Goal: Transaction & Acquisition: Purchase product/service

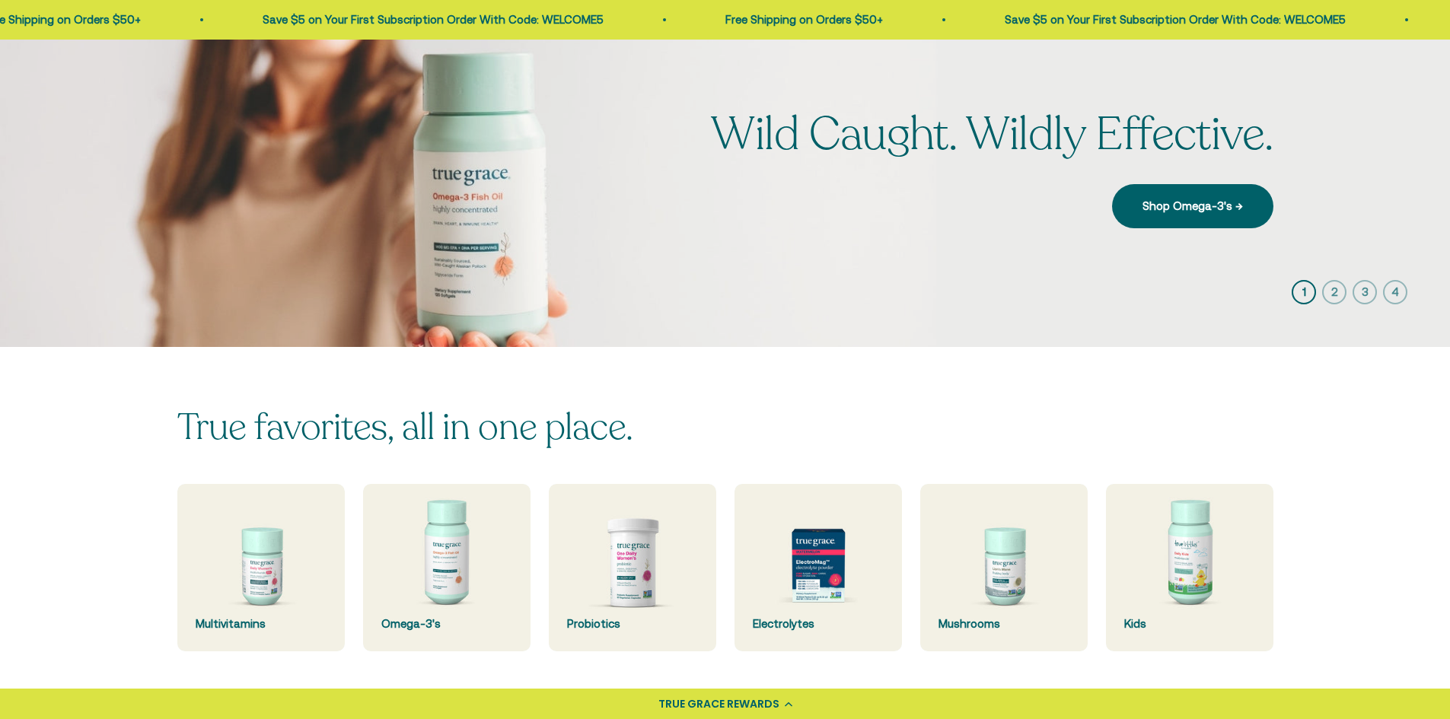
scroll to position [152, 0]
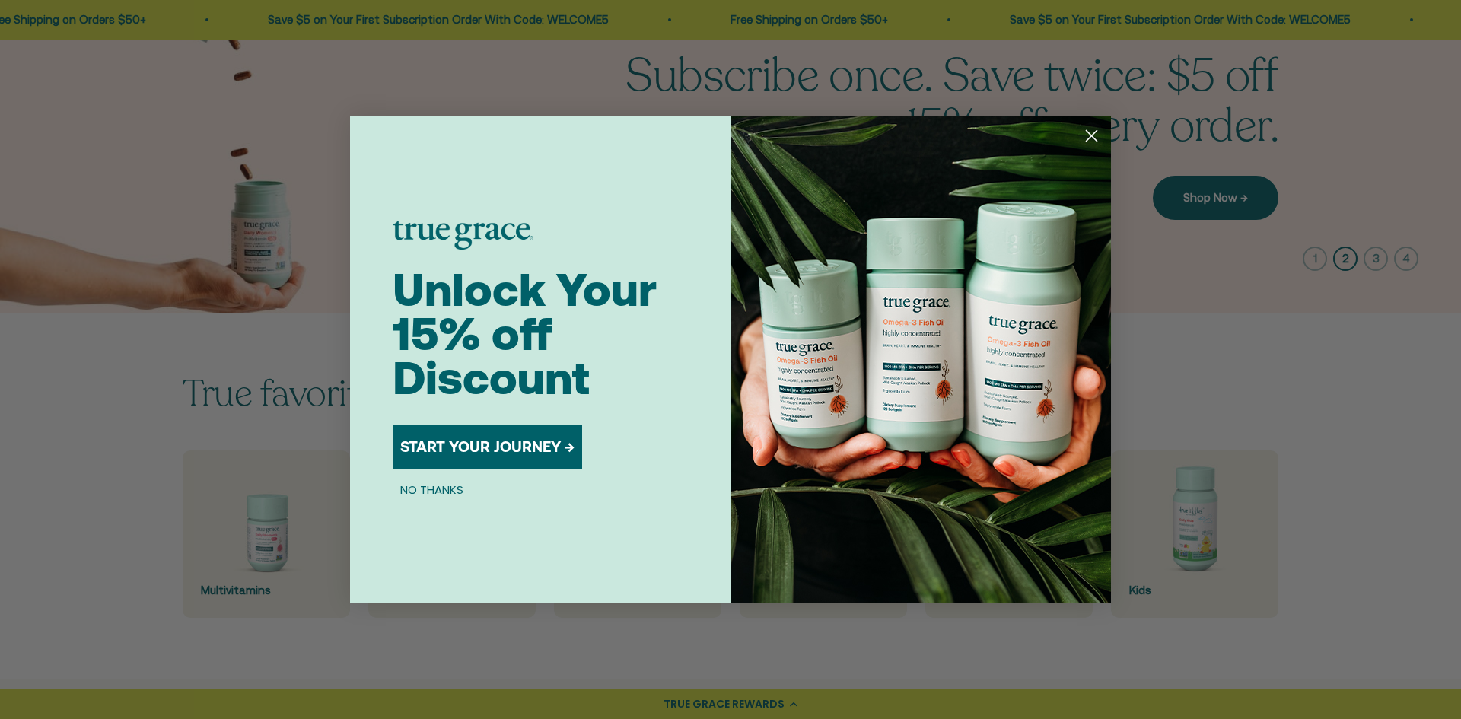
click at [1093, 135] on icon "Close dialog" at bounding box center [1092, 135] width 11 height 11
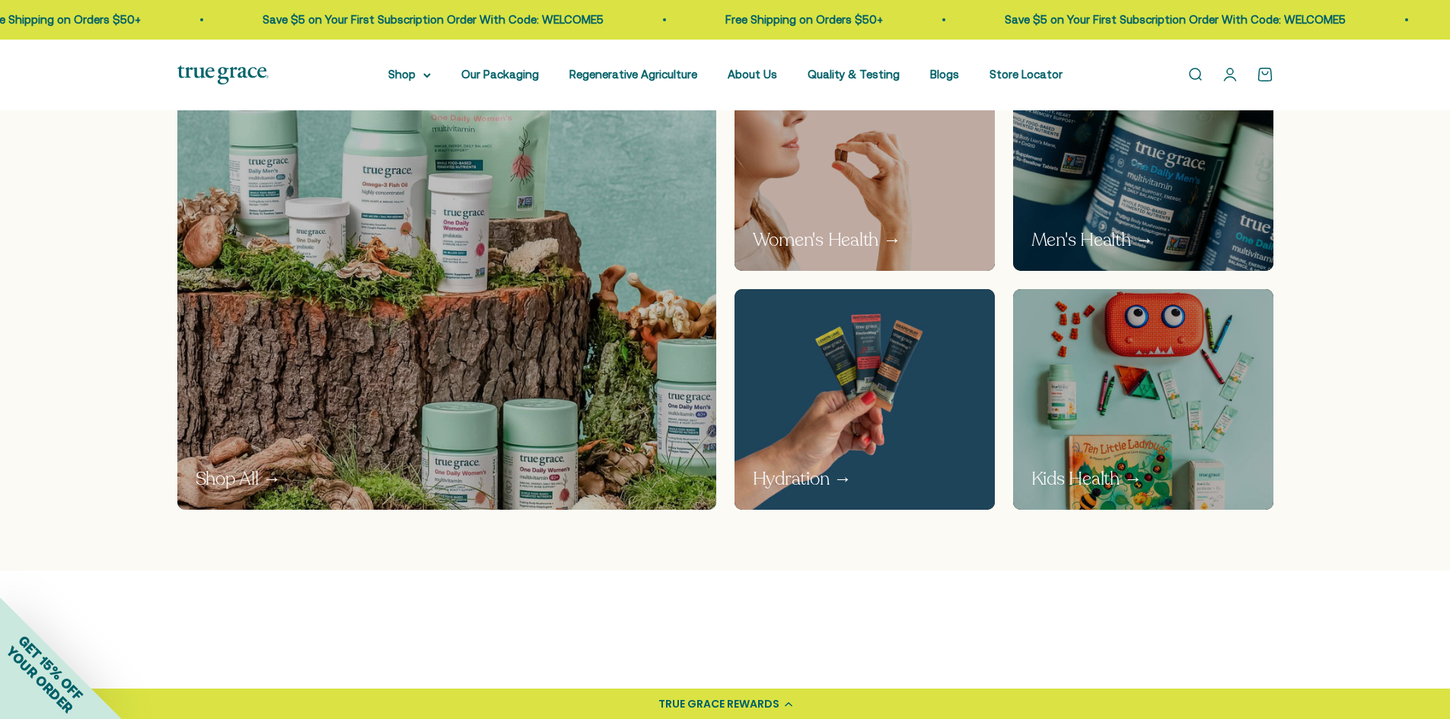
scroll to position [989, 0]
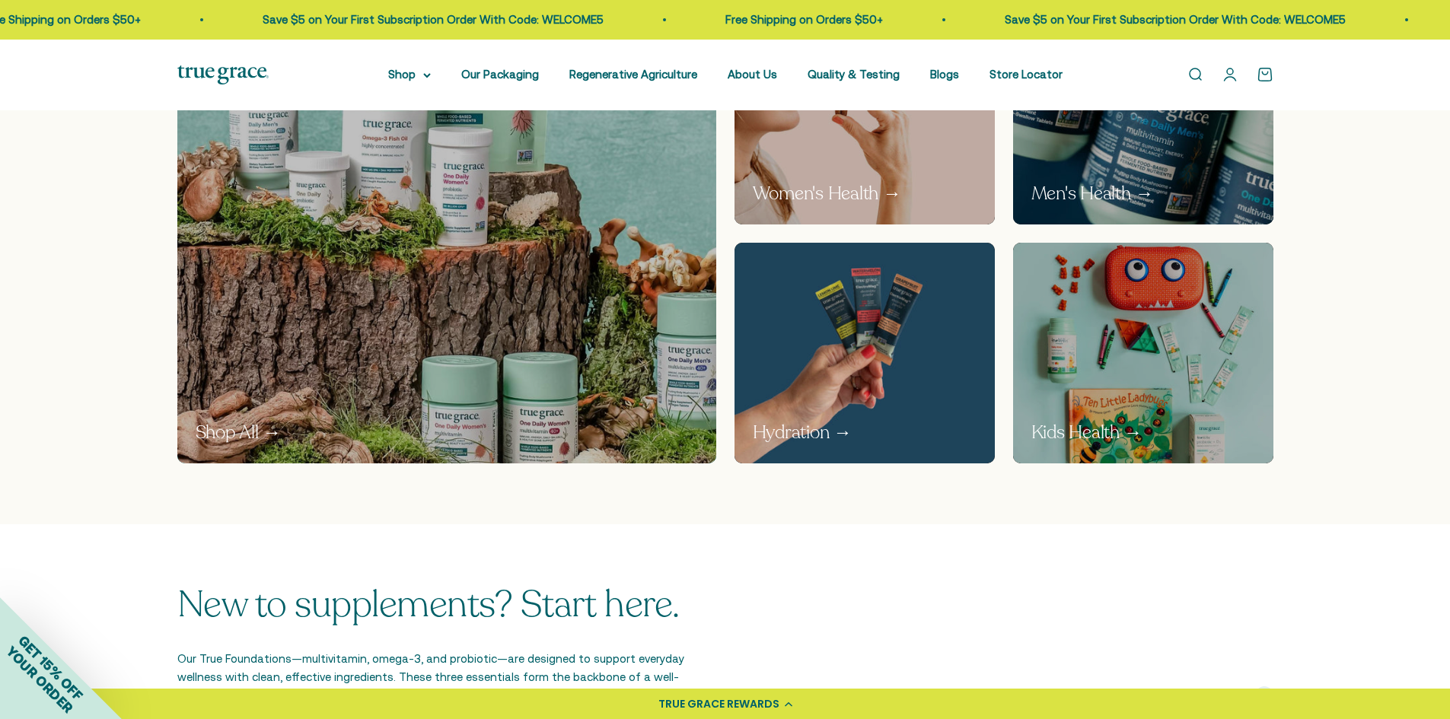
click at [1158, 161] on img at bounding box center [1143, 114] width 276 height 234
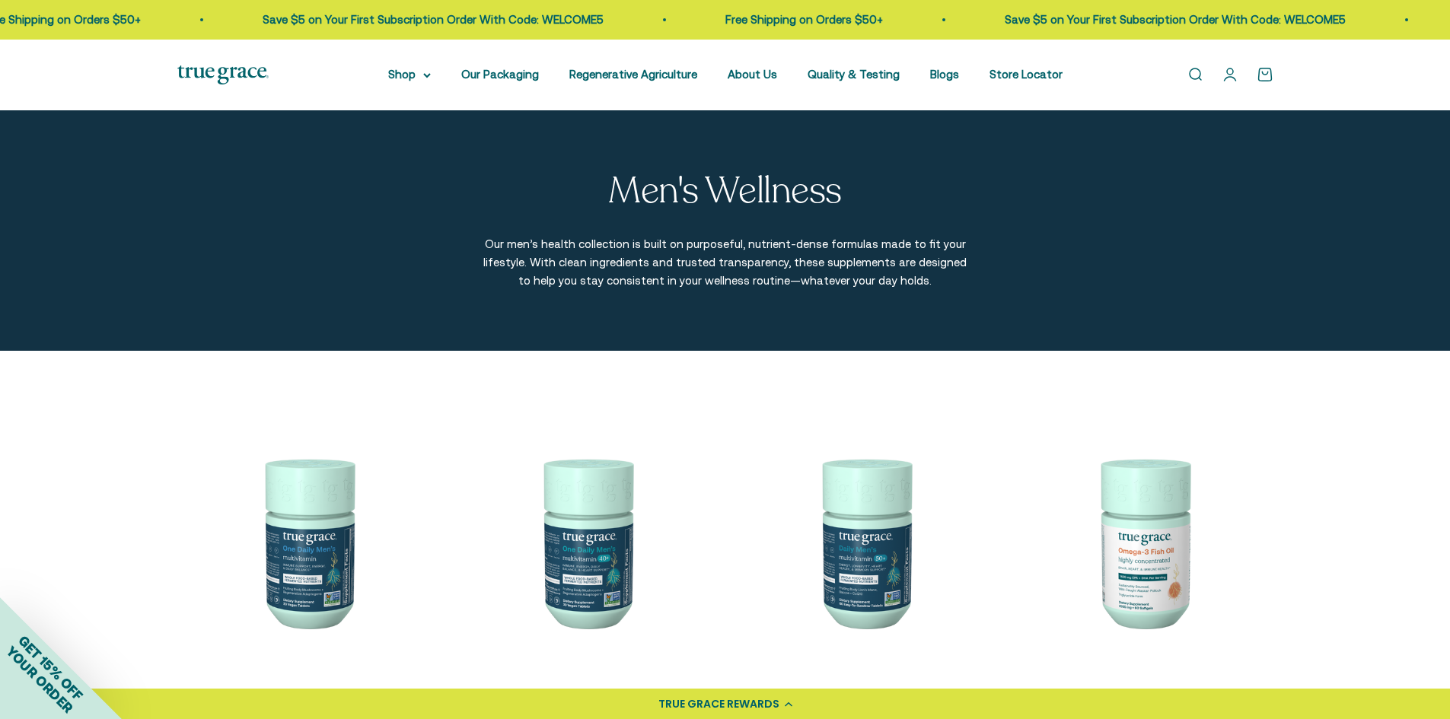
scroll to position [76, 0]
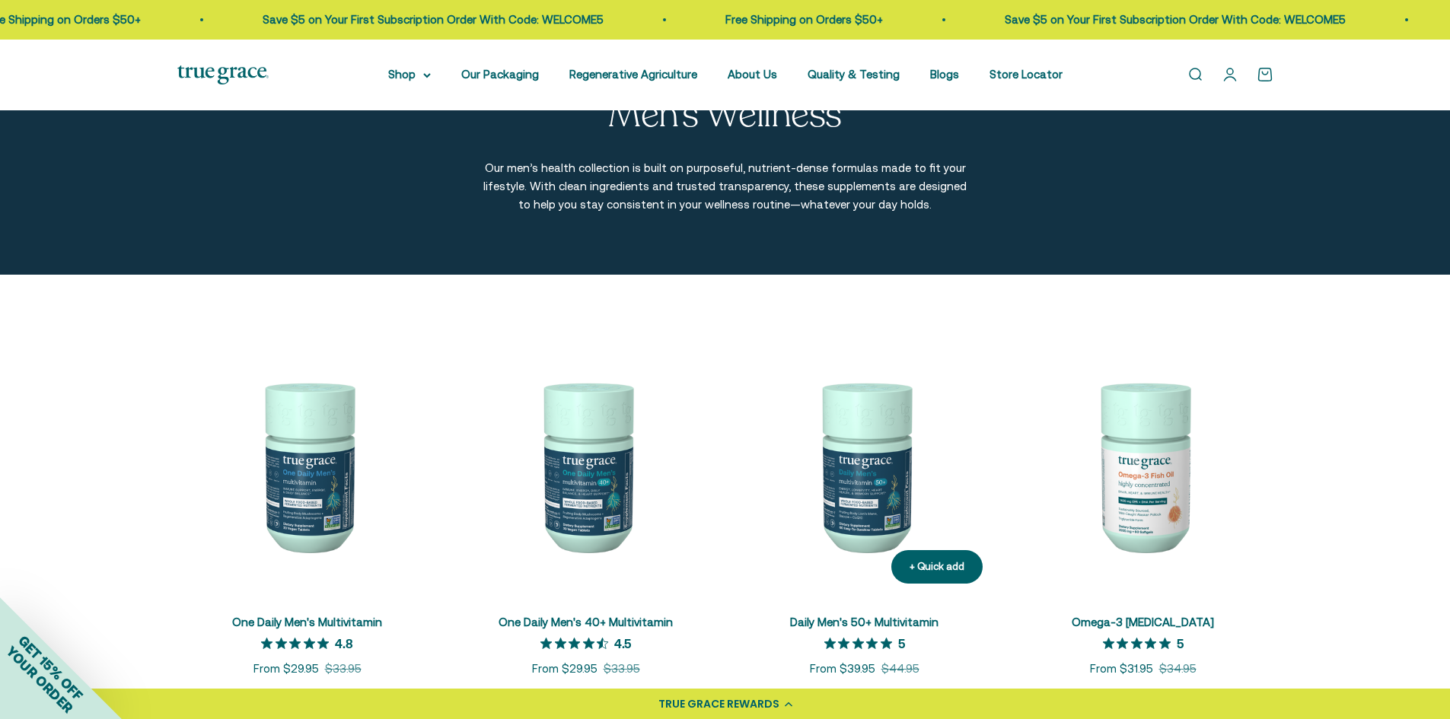
click at [849, 496] on img at bounding box center [864, 466] width 260 height 260
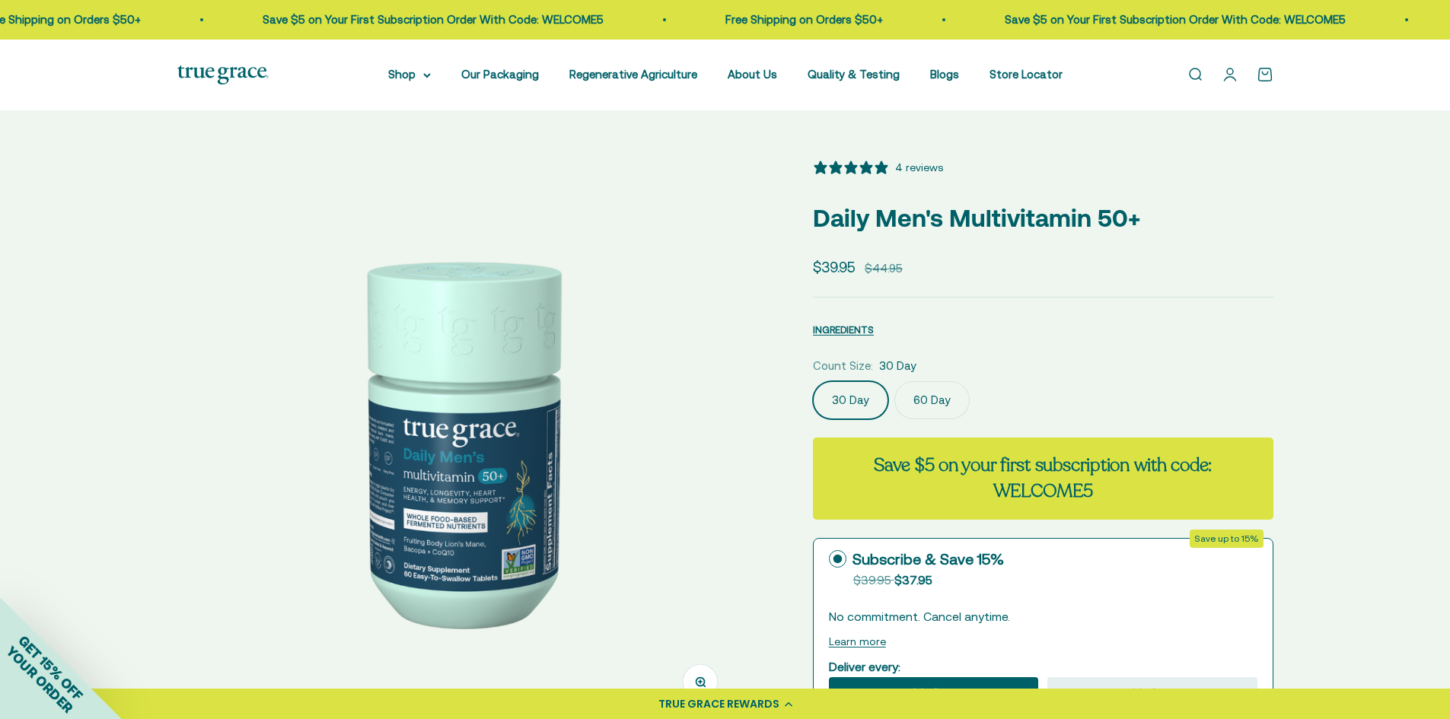
select select "3"
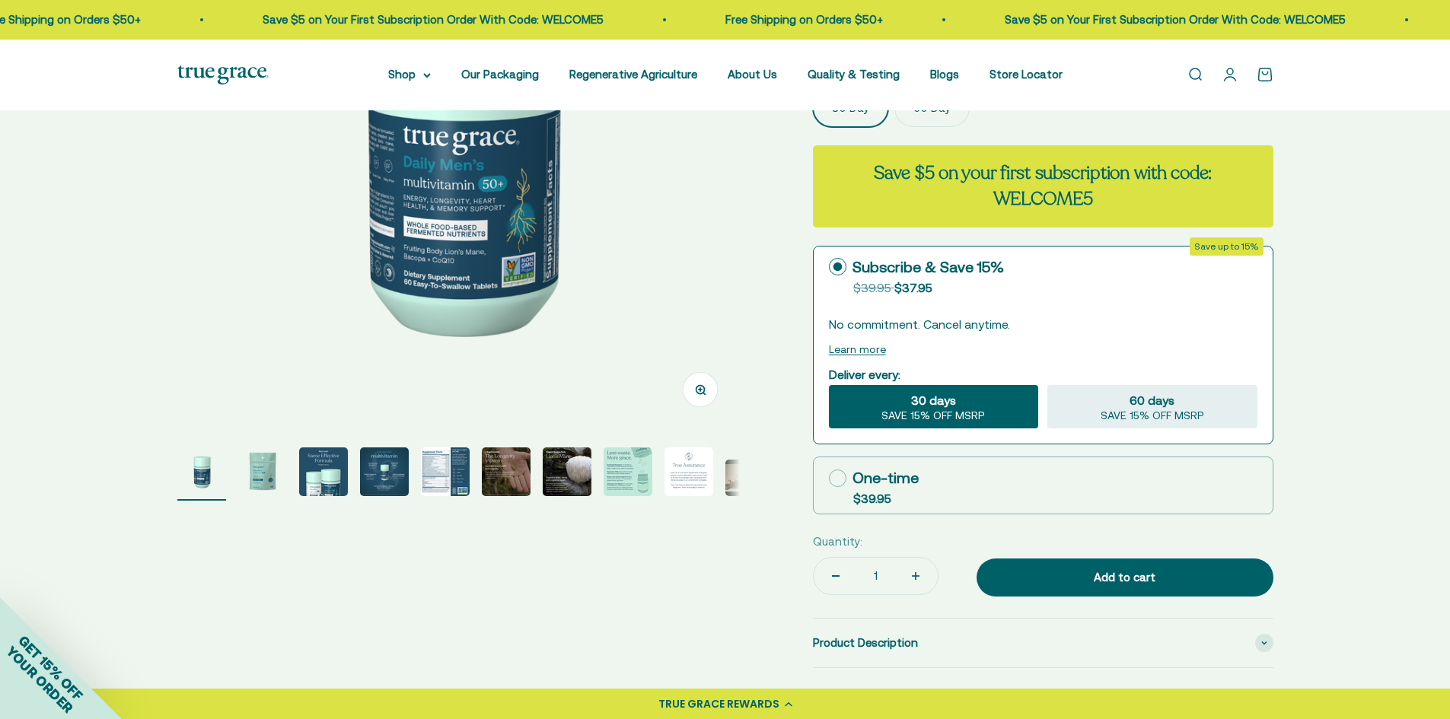
scroll to position [381, 0]
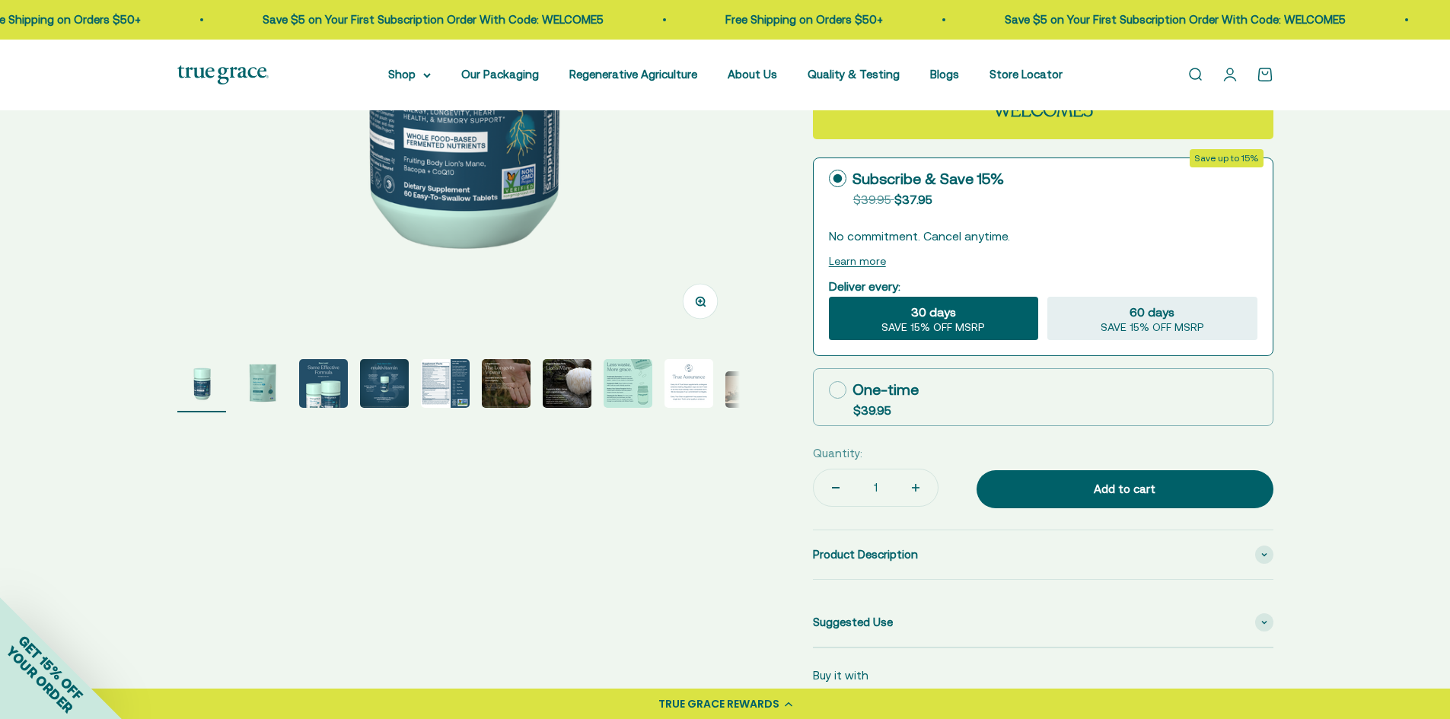
click at [448, 387] on img "Go to item 5" at bounding box center [445, 383] width 49 height 49
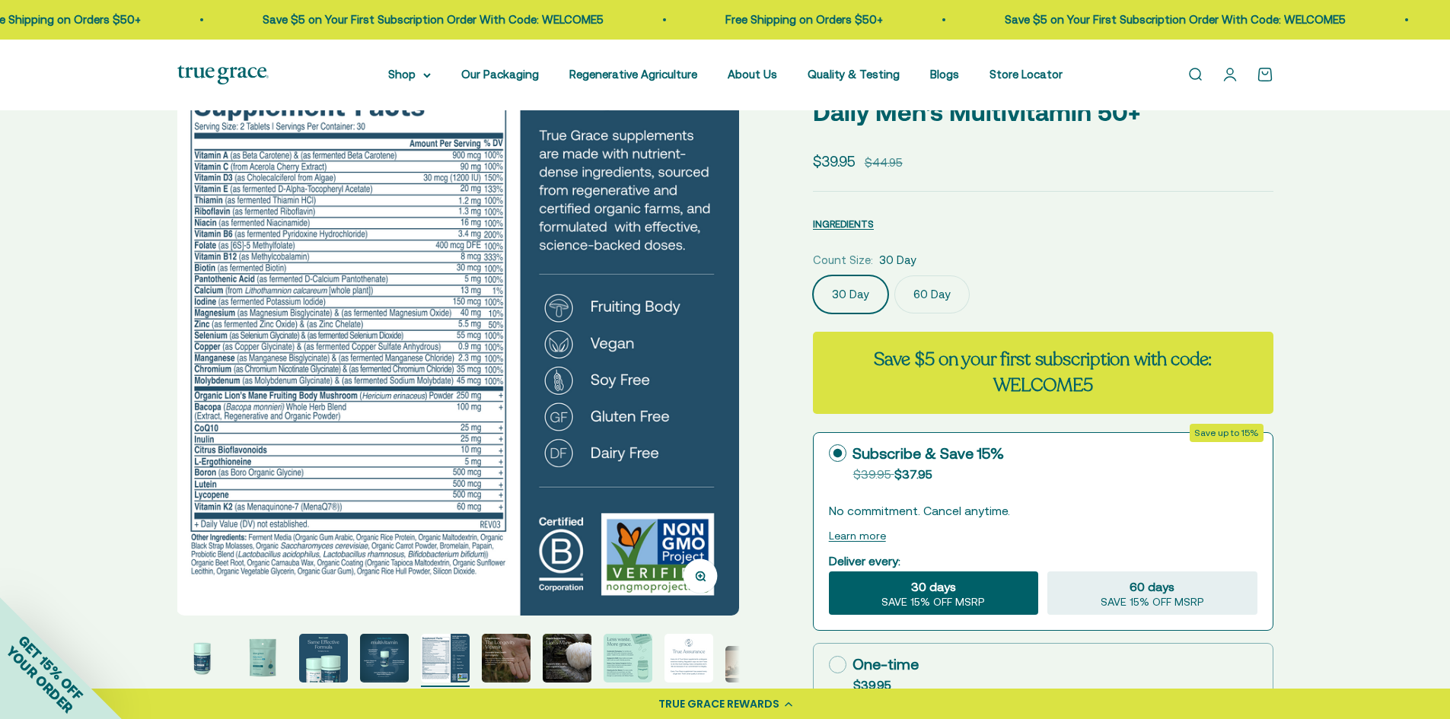
scroll to position [76, 0]
